Goal: Information Seeking & Learning: Learn about a topic

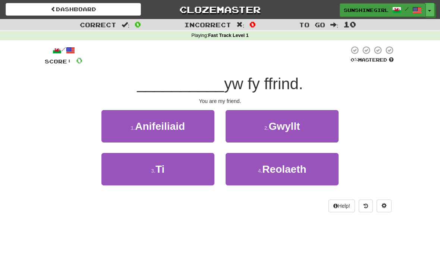
click at [373, 7] on span "sunshinegirl" at bounding box center [366, 10] width 45 height 7
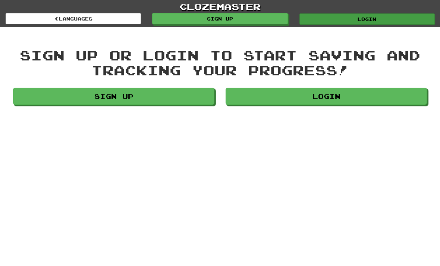
click at [376, 21] on link "Login" at bounding box center [366, 18] width 135 height 11
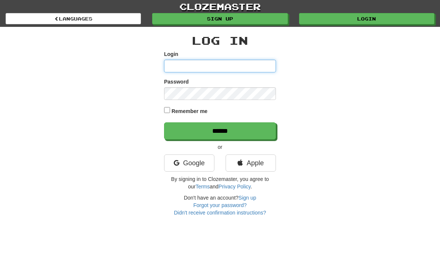
type input "**********"
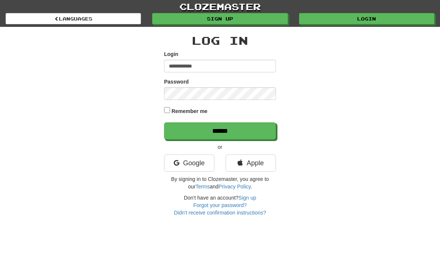
click at [220, 130] on input "******" at bounding box center [220, 130] width 112 height 17
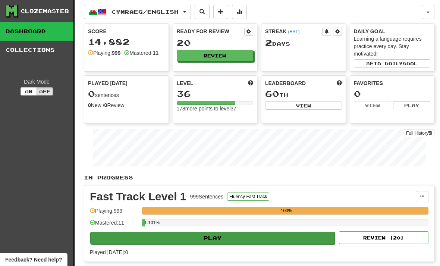
click at [214, 239] on button "Play" at bounding box center [212, 238] width 245 height 13
select select "**"
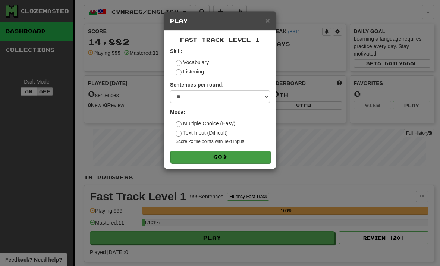
click at [227, 155] on span at bounding box center [224, 156] width 5 height 5
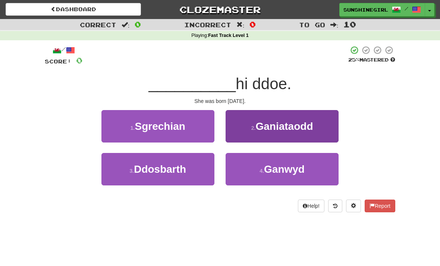
click at [308, 125] on span "Ganiataodd" at bounding box center [283, 126] width 57 height 12
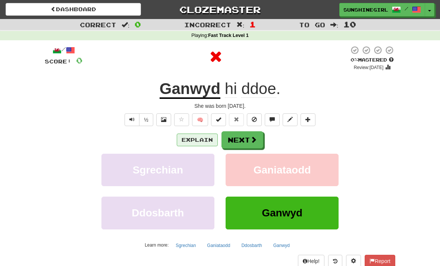
click at [203, 137] on button "Explain" at bounding box center [197, 140] width 41 height 13
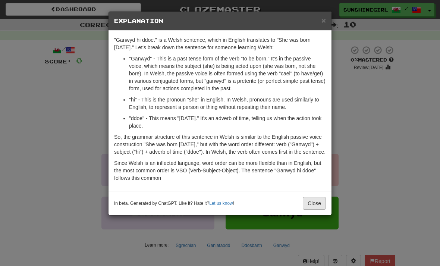
click at [316, 210] on button "Close" at bounding box center [314, 203] width 23 height 13
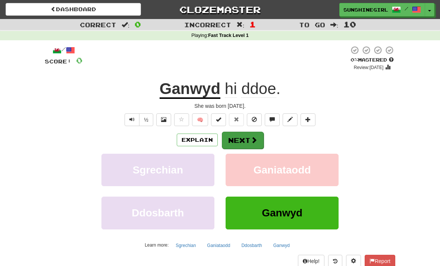
click at [241, 138] on button "Next" at bounding box center [243, 140] width 42 height 17
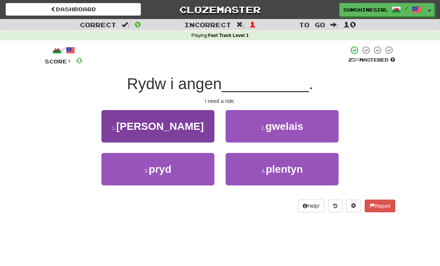
click at [189, 125] on button "1 . reid" at bounding box center [157, 126] width 113 height 32
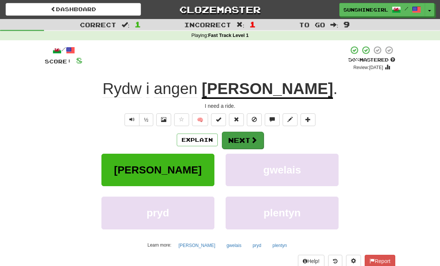
click at [247, 139] on button "Next" at bounding box center [243, 140] width 42 height 17
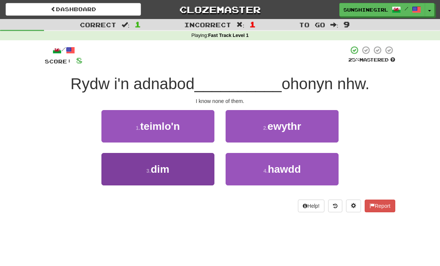
click at [157, 164] on span "dim" at bounding box center [160, 169] width 19 height 12
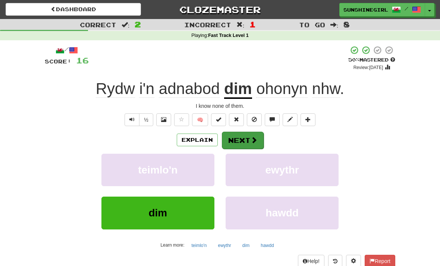
click at [248, 137] on button "Next" at bounding box center [243, 140] width 42 height 17
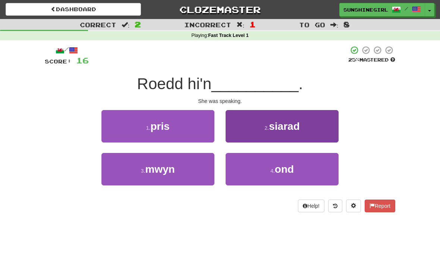
click at [301, 130] on button "2 . siarad" at bounding box center [282, 126] width 113 height 32
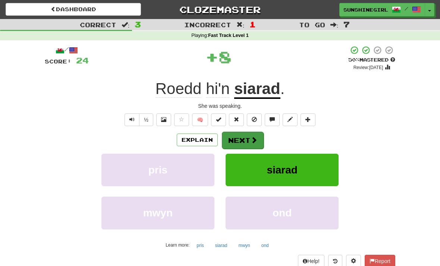
click at [244, 139] on button "Next" at bounding box center [243, 140] width 42 height 17
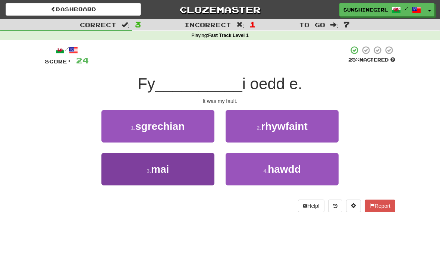
click at [182, 171] on button "3 . mai" at bounding box center [157, 169] width 113 height 32
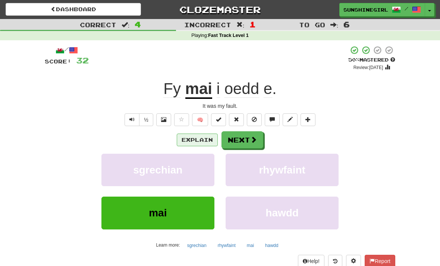
click at [200, 135] on button "Explain" at bounding box center [197, 140] width 41 height 13
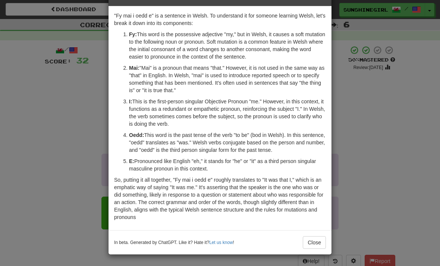
scroll to position [24, 0]
click at [316, 241] on button "Close" at bounding box center [314, 242] width 23 height 13
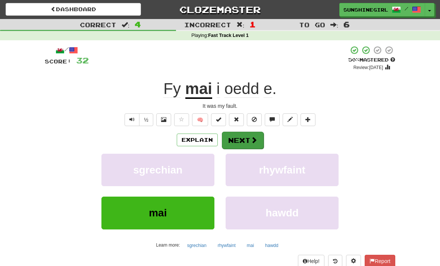
click at [246, 135] on button "Next" at bounding box center [243, 140] width 42 height 17
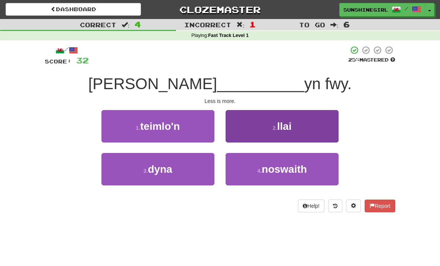
click at [303, 127] on button "2 . llai" at bounding box center [282, 126] width 113 height 32
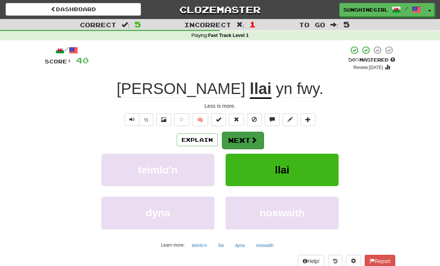
click at [249, 138] on button "Next" at bounding box center [243, 140] width 42 height 17
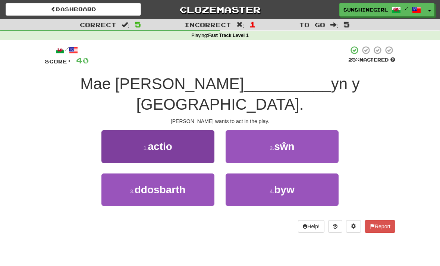
click at [173, 130] on button "1 . actio" at bounding box center [157, 146] width 113 height 32
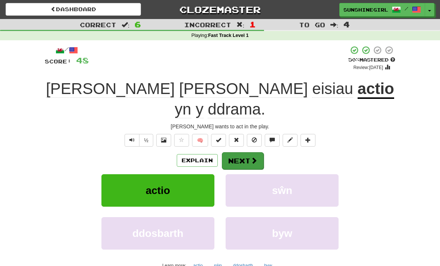
click at [247, 152] on button "Next" at bounding box center [243, 160] width 42 height 17
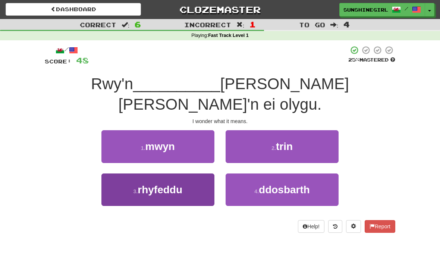
click at [177, 184] on span "rhyfeddu" at bounding box center [160, 190] width 45 height 12
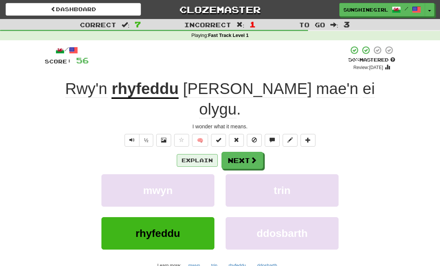
click at [197, 154] on button "Explain" at bounding box center [197, 160] width 41 height 13
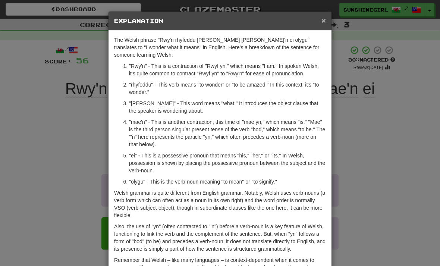
click at [322, 20] on span "×" at bounding box center [323, 20] width 4 height 9
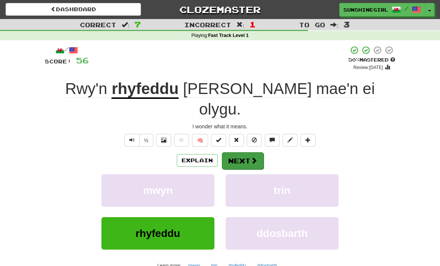
click at [249, 152] on button "Next" at bounding box center [243, 160] width 42 height 17
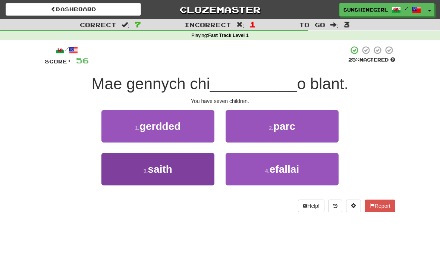
click at [182, 168] on button "3 . saith" at bounding box center [157, 169] width 113 height 32
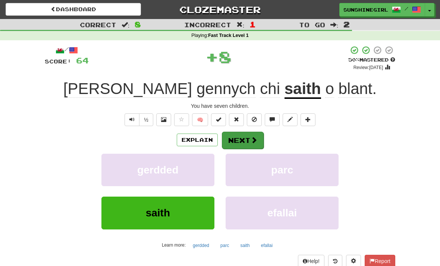
click at [248, 139] on button "Next" at bounding box center [243, 140] width 42 height 17
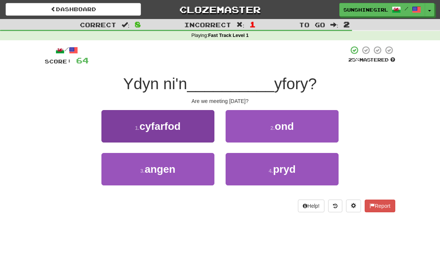
click at [181, 128] on span "cyfarfod" at bounding box center [159, 126] width 41 height 12
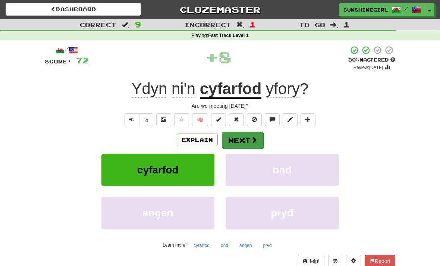
click at [248, 138] on button "Next" at bounding box center [243, 140] width 42 height 17
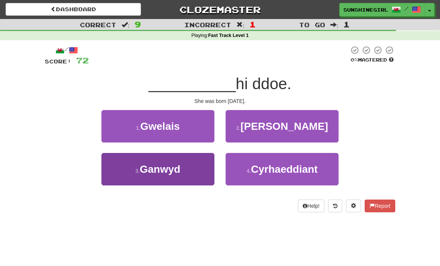
click at [173, 166] on span "Ganwyd" at bounding box center [160, 169] width 41 height 12
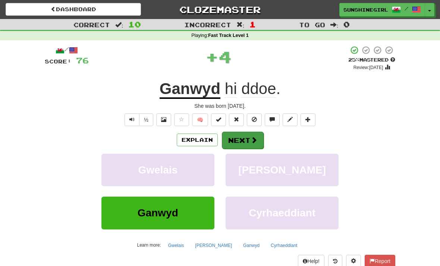
click at [244, 141] on button "Next" at bounding box center [243, 140] width 42 height 17
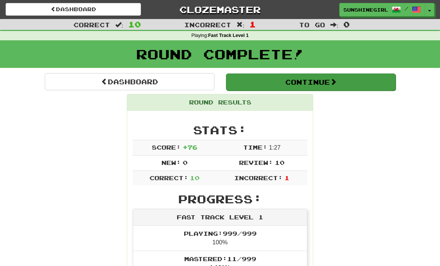
click at [320, 84] on button "Continue" at bounding box center [311, 81] width 170 height 17
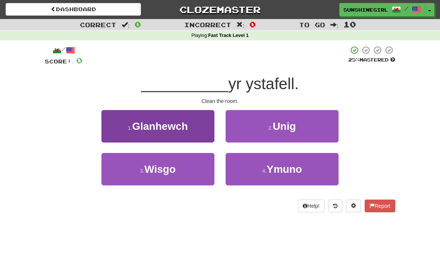
click at [188, 127] on span "Glanhewch" at bounding box center [160, 126] width 56 height 12
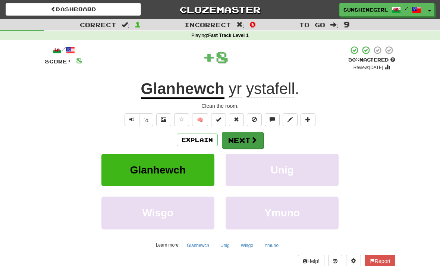
click at [241, 139] on button "Next" at bounding box center [243, 140] width 42 height 17
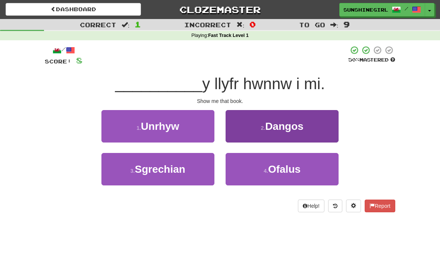
click at [291, 125] on span "Dangos" at bounding box center [284, 126] width 38 height 12
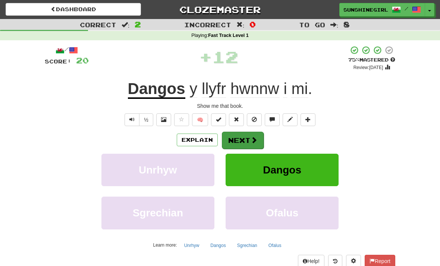
click at [247, 141] on button "Next" at bounding box center [243, 140] width 42 height 17
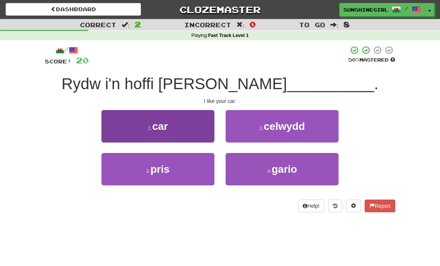
click at [185, 127] on button "1 . car" at bounding box center [157, 126] width 113 height 32
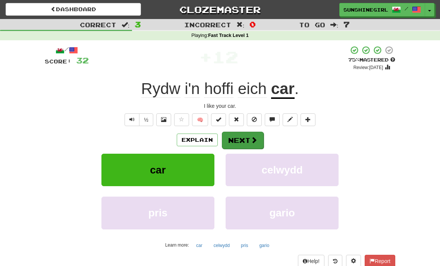
click at [245, 138] on button "Next" at bounding box center [243, 140] width 42 height 17
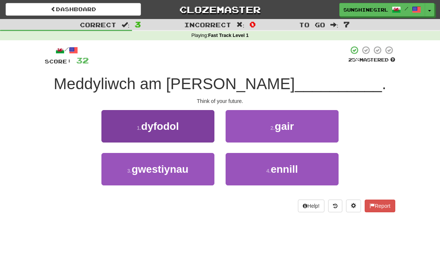
click at [193, 122] on button "1 . dyfodol" at bounding box center [157, 126] width 113 height 32
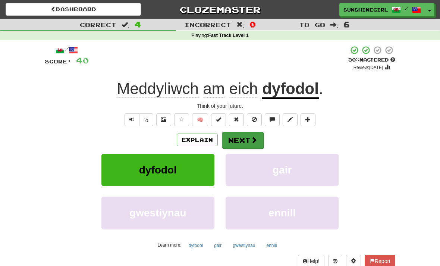
click at [243, 138] on button "Next" at bounding box center [243, 140] width 42 height 17
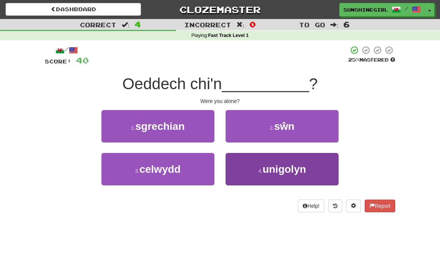
click at [264, 168] on span "unigolyn" at bounding box center [285, 169] width 44 height 12
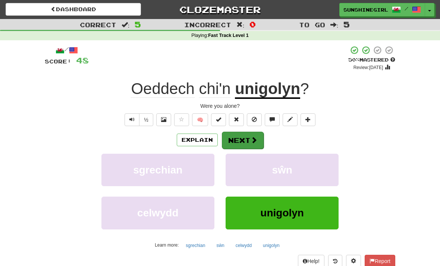
click at [245, 139] on button "Next" at bounding box center [243, 140] width 42 height 17
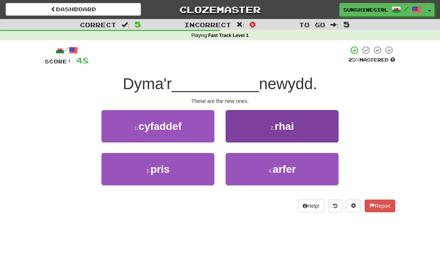
click at [285, 131] on span "rhai" at bounding box center [284, 126] width 19 height 12
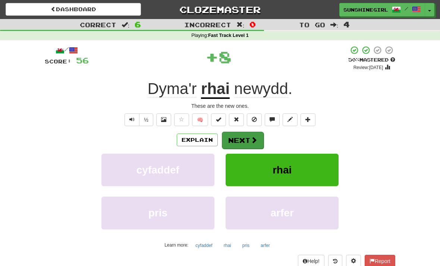
click at [239, 141] on button "Next" at bounding box center [243, 140] width 42 height 17
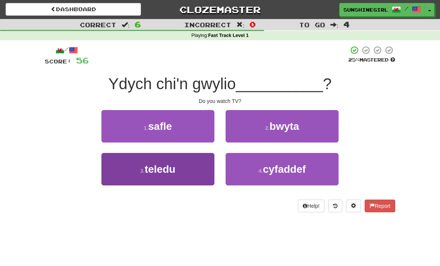
click at [183, 168] on button "3 . teledu" at bounding box center [157, 169] width 113 height 32
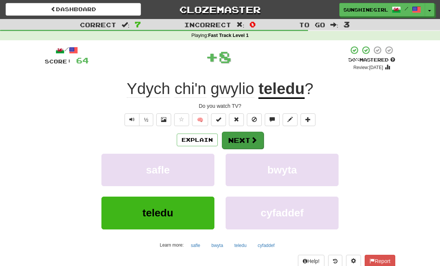
click at [240, 140] on button "Next" at bounding box center [243, 140] width 42 height 17
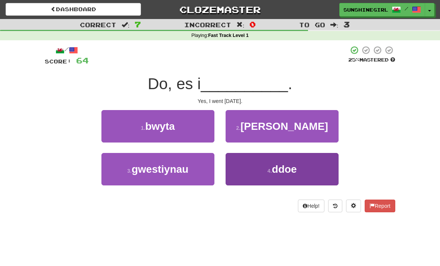
click at [262, 165] on button "4 . ddoe" at bounding box center [282, 169] width 113 height 32
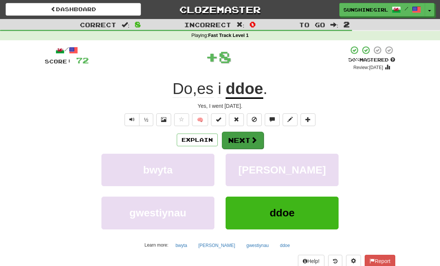
click at [242, 139] on button "Next" at bounding box center [243, 140] width 42 height 17
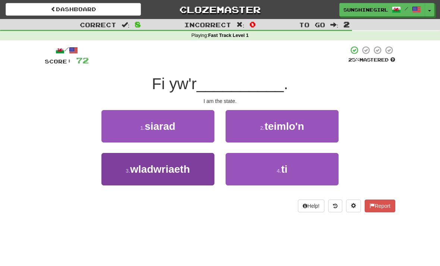
click at [181, 169] on span "wladwriaeth" at bounding box center [160, 169] width 60 height 12
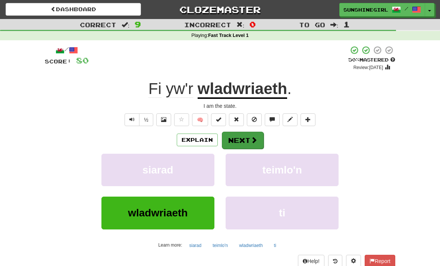
click at [244, 139] on button "Next" at bounding box center [243, 140] width 42 height 17
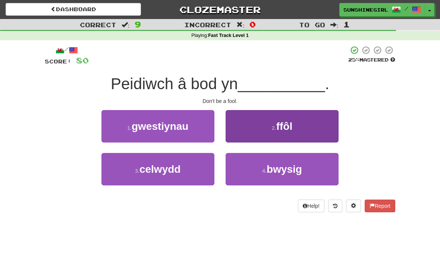
click at [279, 127] on span "ffôl" at bounding box center [284, 126] width 16 height 12
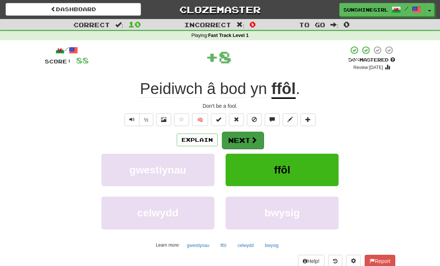
click at [243, 138] on button "Next" at bounding box center [243, 140] width 42 height 17
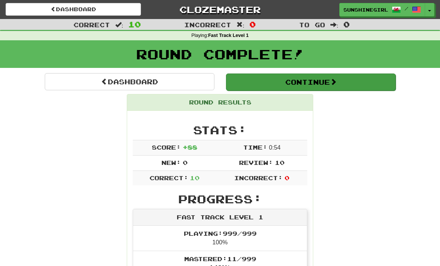
click at [323, 81] on button "Continue" at bounding box center [311, 81] width 170 height 17
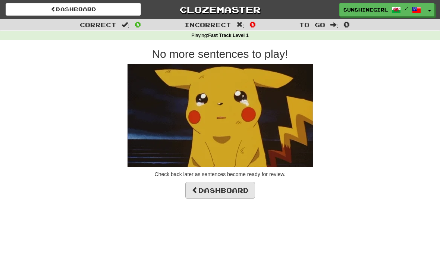
click at [240, 188] on link "Dashboard" at bounding box center [220, 190] width 70 height 17
